Goal: Check status: Check status

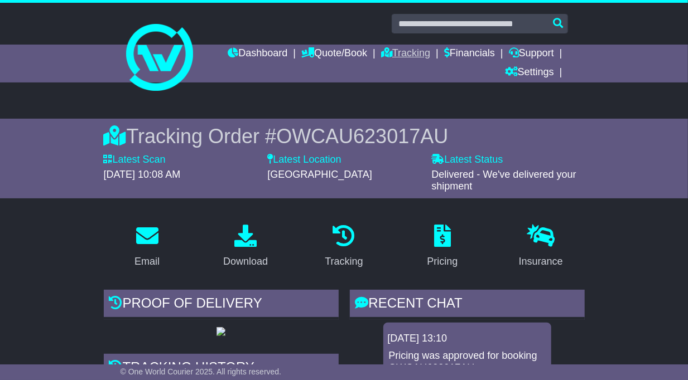
scroll to position [102, 0]
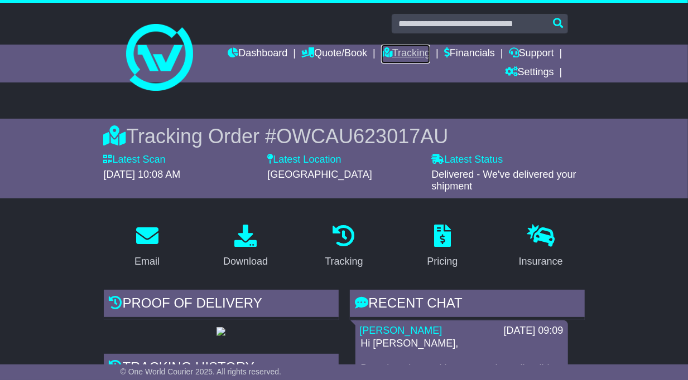
click at [389, 54] on link "Tracking" at bounding box center [405, 54] width 49 height 19
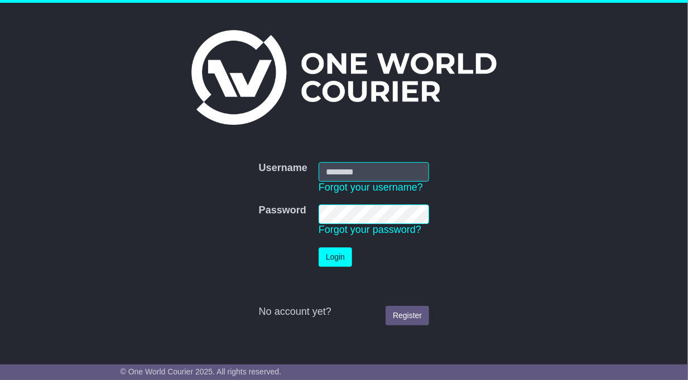
type input "**********"
click at [337, 259] on button "Login" at bounding box center [334, 258] width 33 height 20
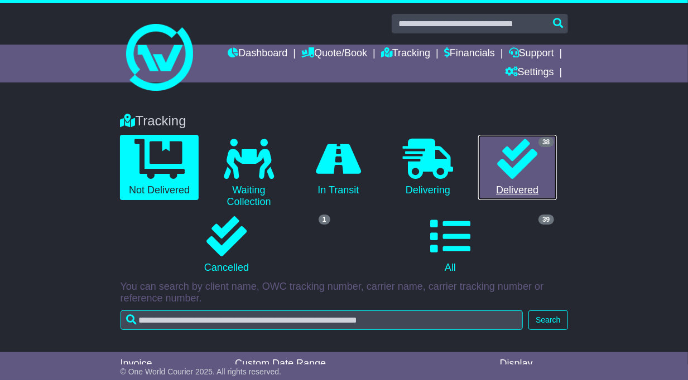
click at [497, 158] on icon at bounding box center [517, 159] width 40 height 40
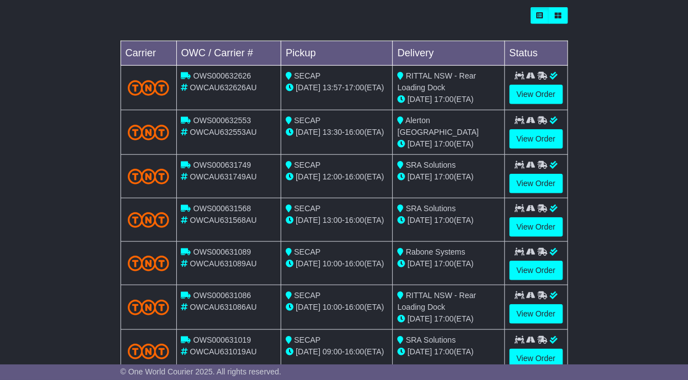
scroll to position [430, 0]
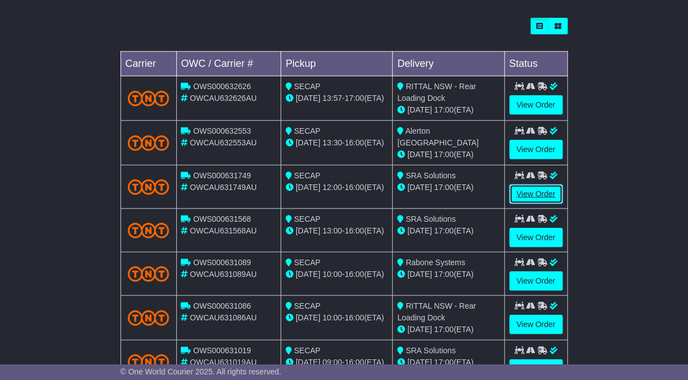
click at [529, 190] on link "View Order" at bounding box center [536, 195] width 54 height 20
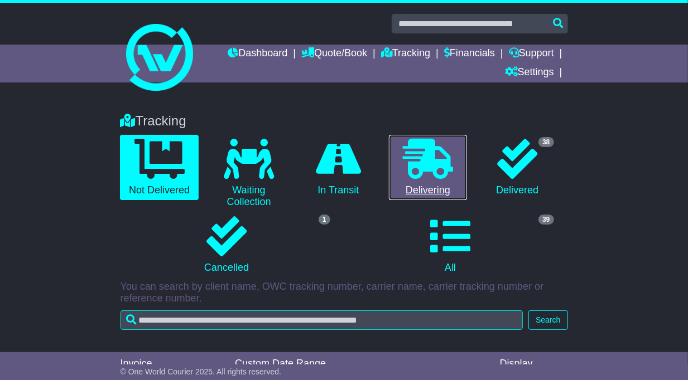
click at [403, 162] on icon at bounding box center [428, 159] width 50 height 40
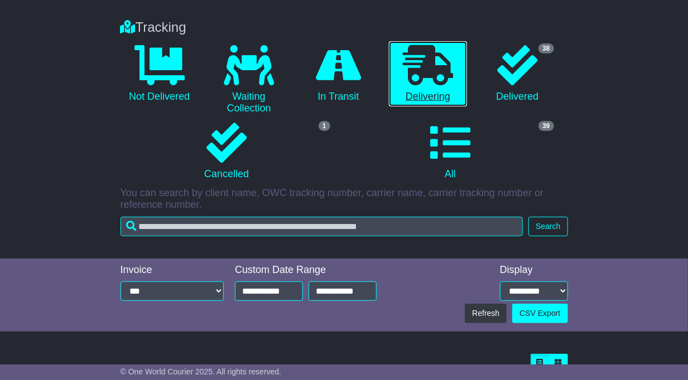
scroll to position [140, 0]
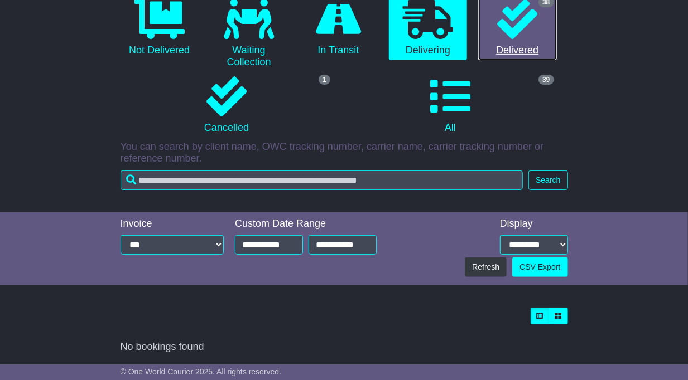
click at [497, 23] on icon at bounding box center [517, 19] width 40 height 40
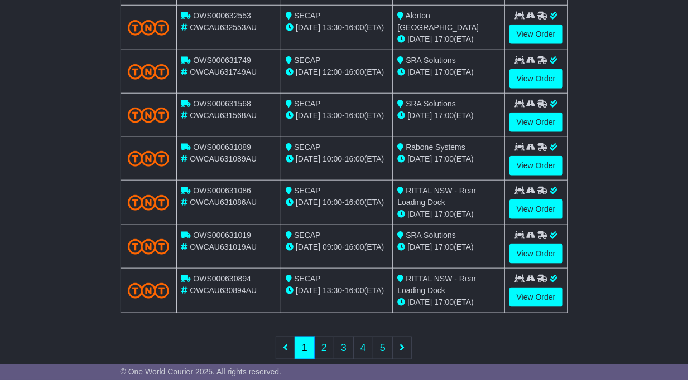
scroll to position [559, 0]
